Goal: Transaction & Acquisition: Purchase product/service

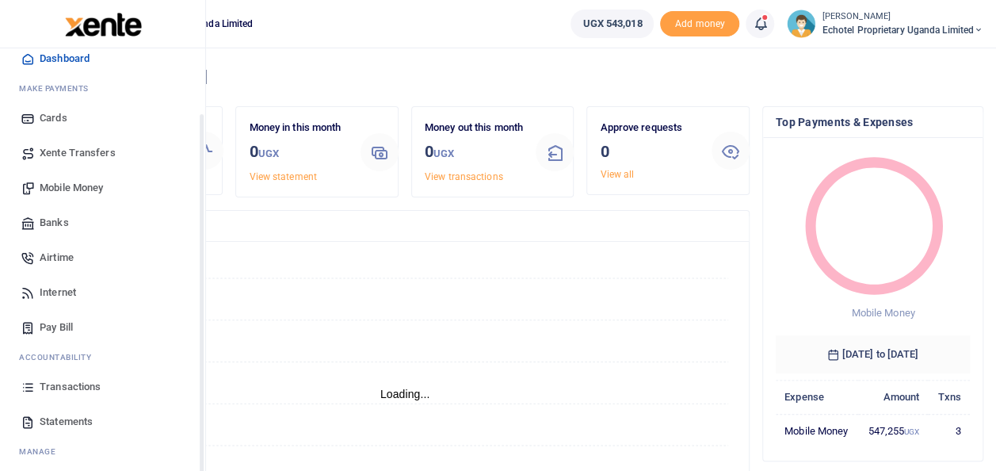
scroll to position [79, 0]
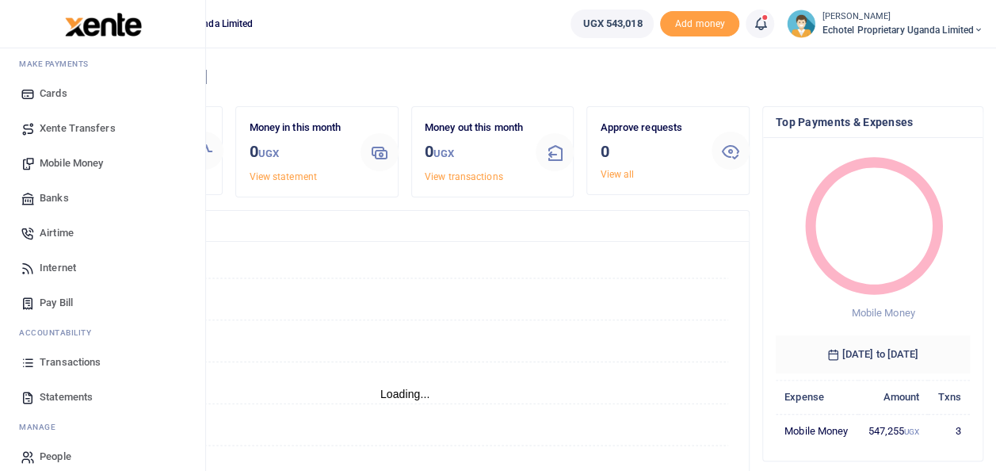
click at [55, 358] on span "Transactions" at bounding box center [70, 362] width 61 height 16
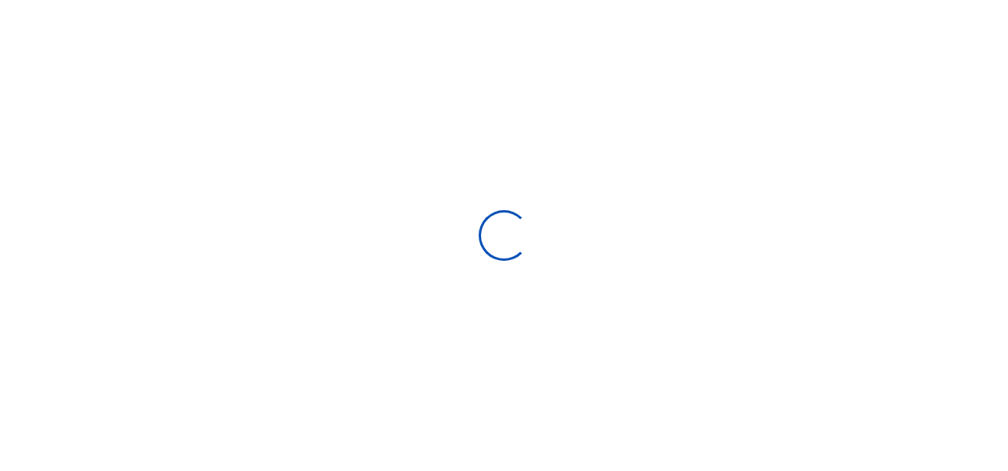
select select
type input "09/02/2025 - 10/01/2025"
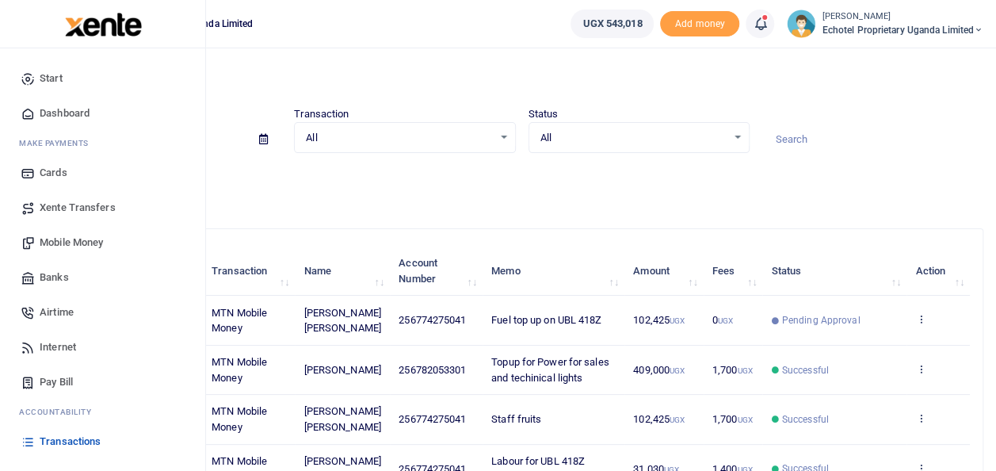
click at [71, 236] on span "Mobile Money" at bounding box center [71, 243] width 63 height 16
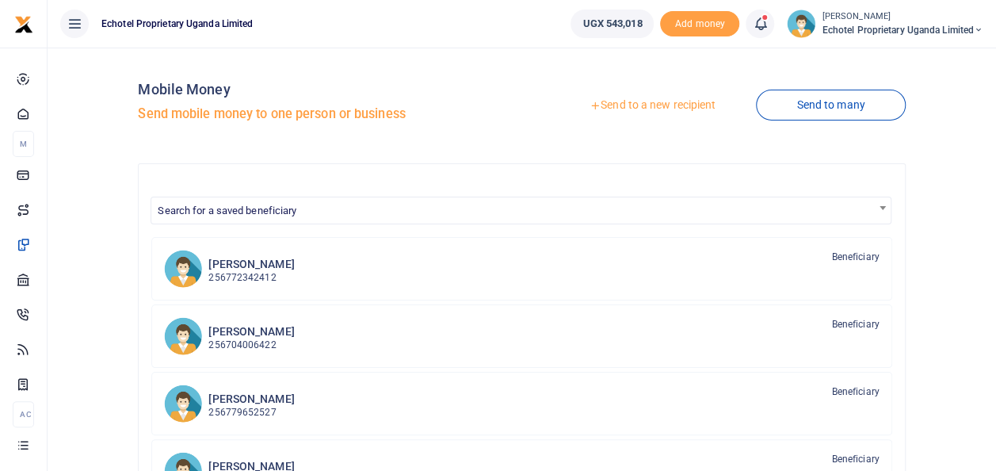
click at [643, 100] on link "Send to a new recipient" at bounding box center [652, 105] width 207 height 29
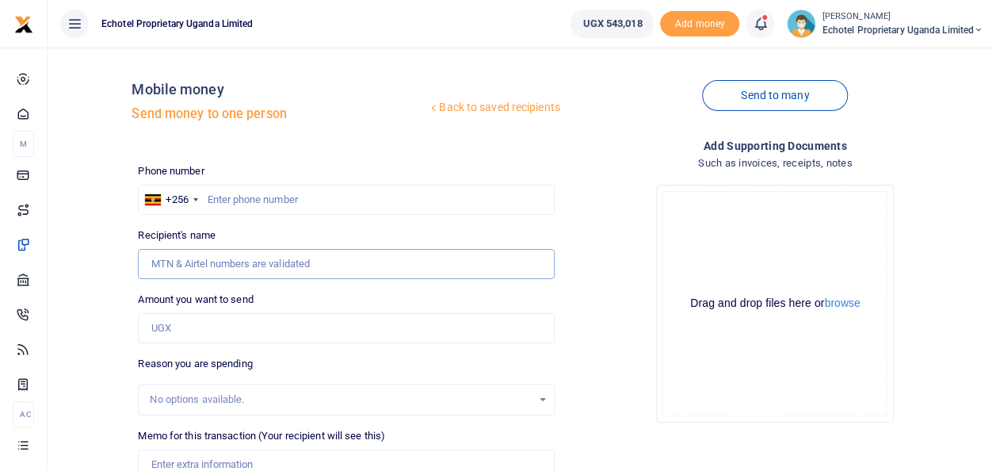
click at [208, 260] on input "Recipient's name" at bounding box center [346, 264] width 416 height 30
type input "[PERSON_NAME] [PERSON_NAME]"
drag, startPoint x: 263, startPoint y: 257, endPoint x: 135, endPoint y: 267, distance: 128.0
click at [135, 267] on div "Recipient's name Walusimbi Julius Mark Name is required." at bounding box center [346, 253] width 429 height 52
click at [178, 258] on input "Recipient's name" at bounding box center [346, 264] width 416 height 30
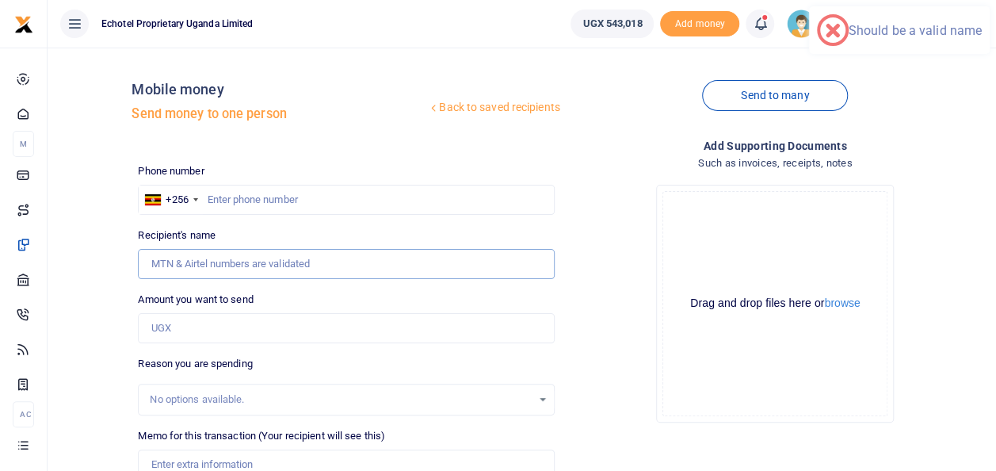
type input "Walusimbi Julius Mark"
click at [214, 200] on input "0774275041" at bounding box center [346, 200] width 416 height 30
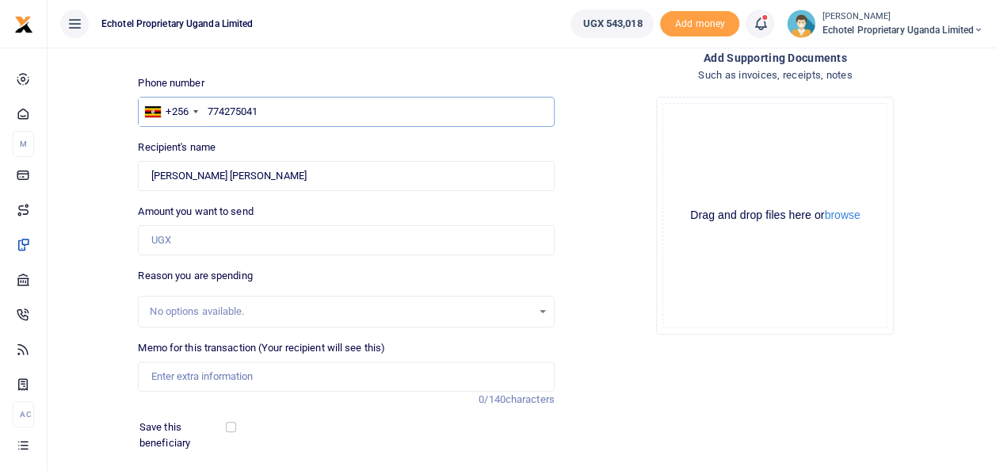
scroll to position [158, 0]
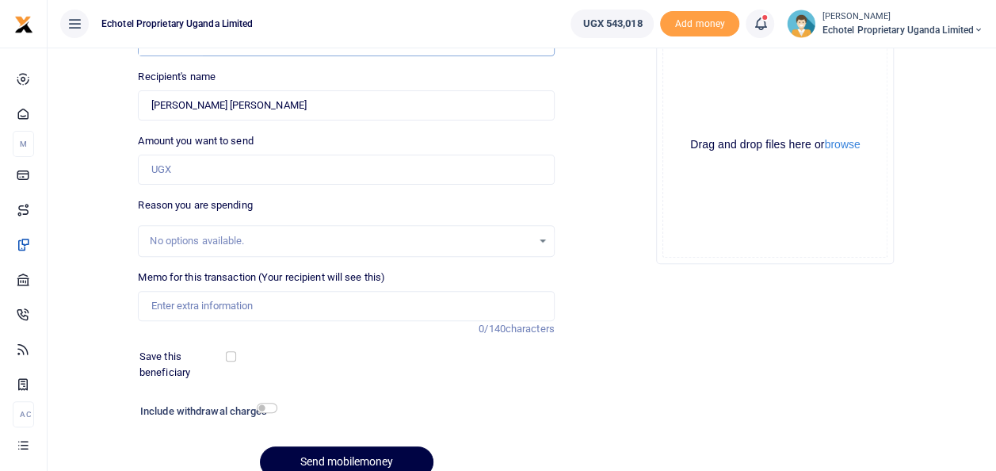
type input "774275041"
click at [177, 170] on input "Amount you want to send" at bounding box center [346, 170] width 416 height 30
type input "50,000"
click at [174, 307] on input "Memo for this transaction (Your recipient will see this)" at bounding box center [346, 306] width 416 height 30
type input "D"
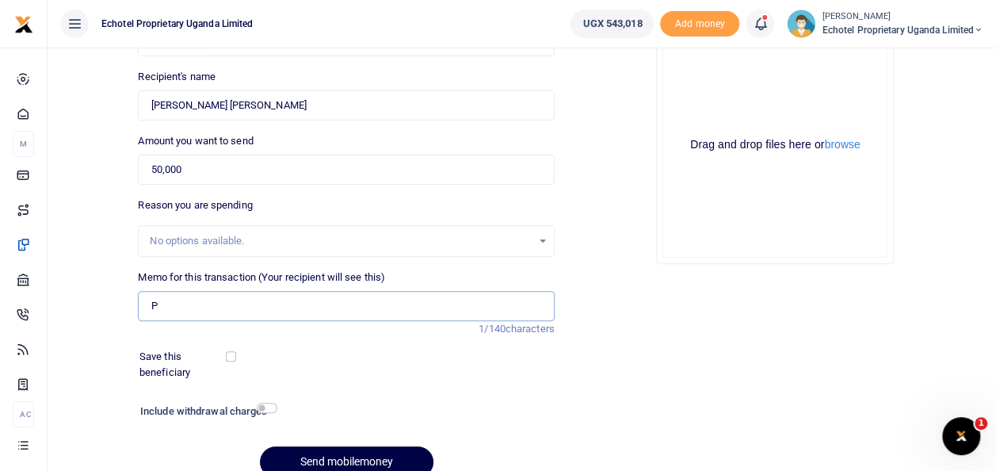
scroll to position [0, 0]
type input "Purchase of 2 dairies for Sales team"
click at [264, 406] on input "checkbox" at bounding box center [267, 408] width 21 height 10
checkbox input "true"
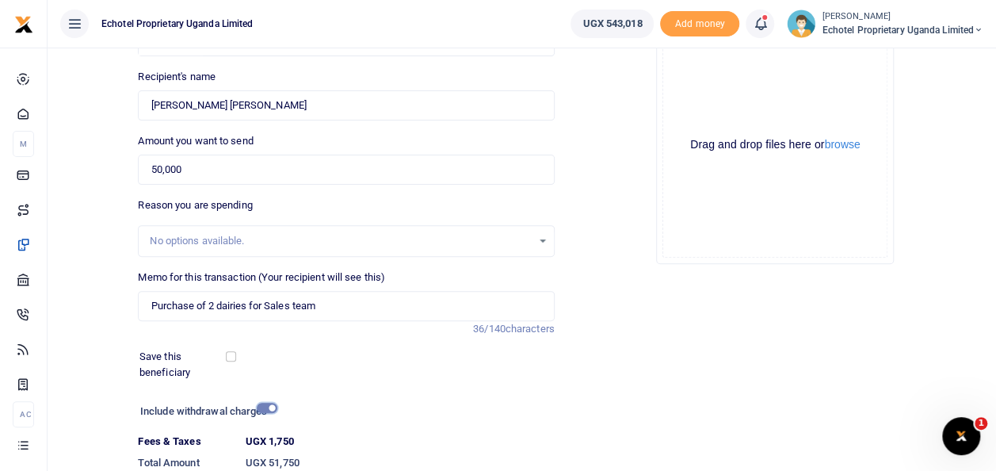
scroll to position [273, 0]
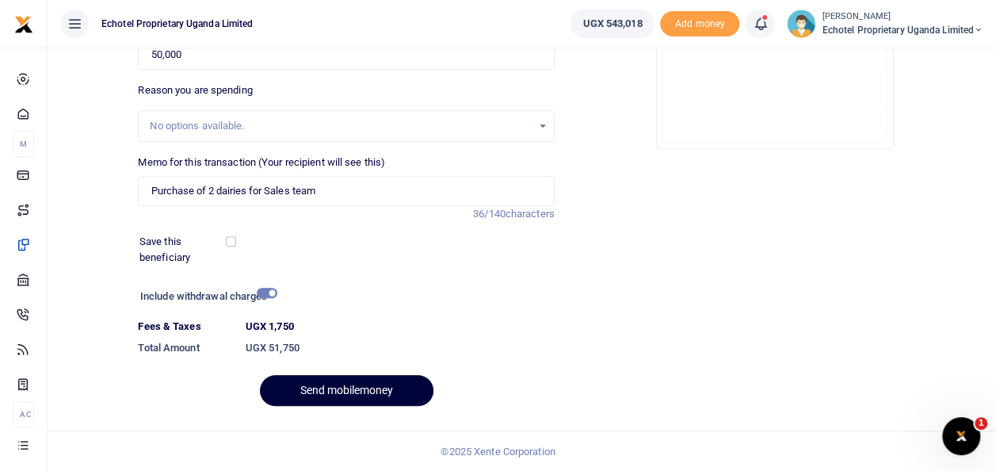
click at [312, 390] on button "Send mobilemoney" at bounding box center [347, 390] width 174 height 31
